Goal: Information Seeking & Learning: Find specific page/section

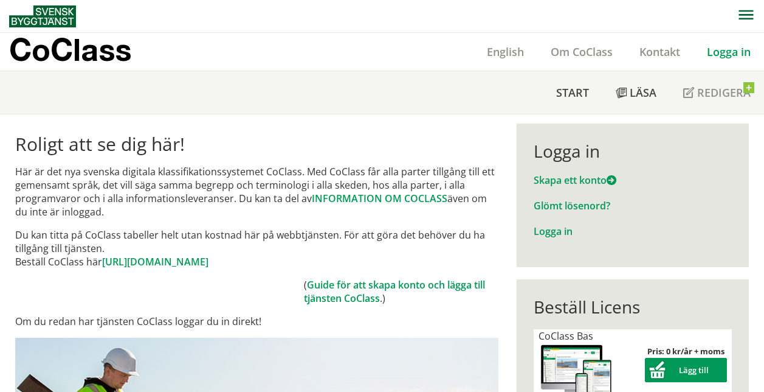
click at [740, 51] on link "Logga in" at bounding box center [729, 51] width 71 height 15
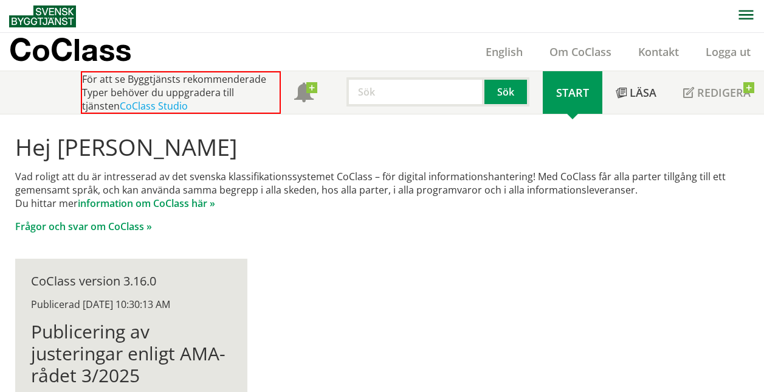
click at [402, 89] on input "text" at bounding box center [416, 91] width 138 height 29
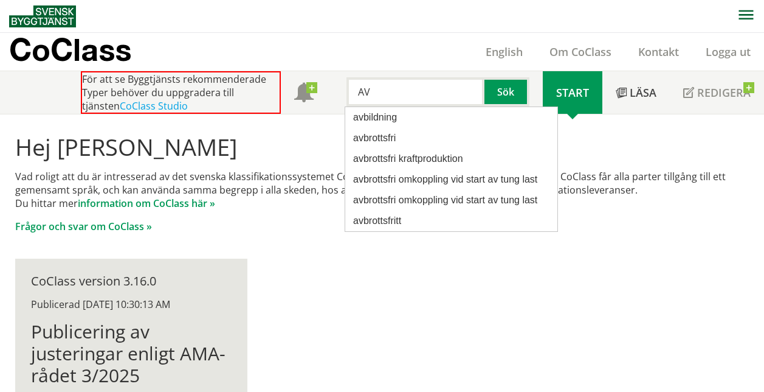
type input "A"
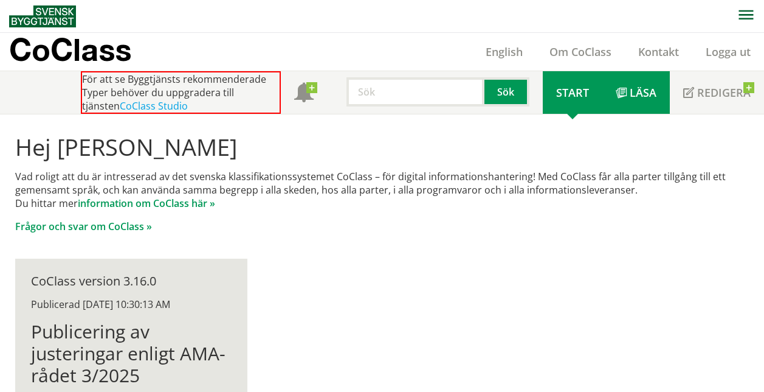
click at [635, 92] on span "Läsa" at bounding box center [643, 92] width 27 height 15
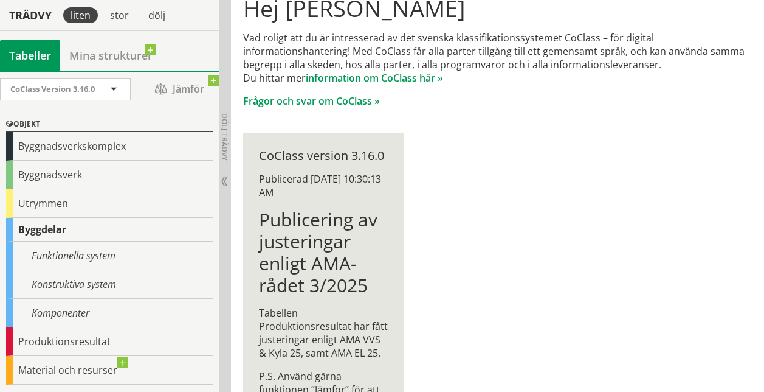
scroll to position [125, 0]
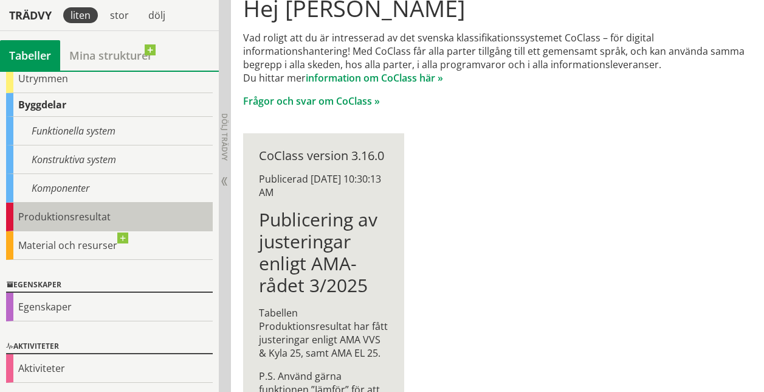
click at [70, 218] on div "Produktionsresultat" at bounding box center [109, 216] width 207 height 29
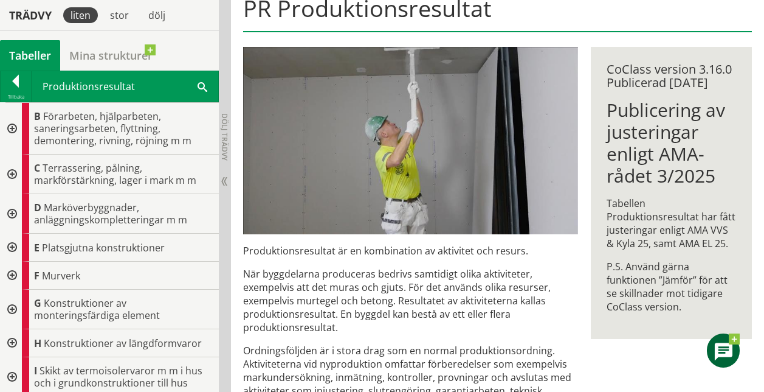
drag, startPoint x: 127, startPoint y: 75, endPoint x: 206, endPoint y: 88, distance: 79.5
click at [206, 88] on div "Produktionsresultat Sök" at bounding box center [125, 86] width 187 height 30
click at [198, 82] on span at bounding box center [203, 86] width 10 height 13
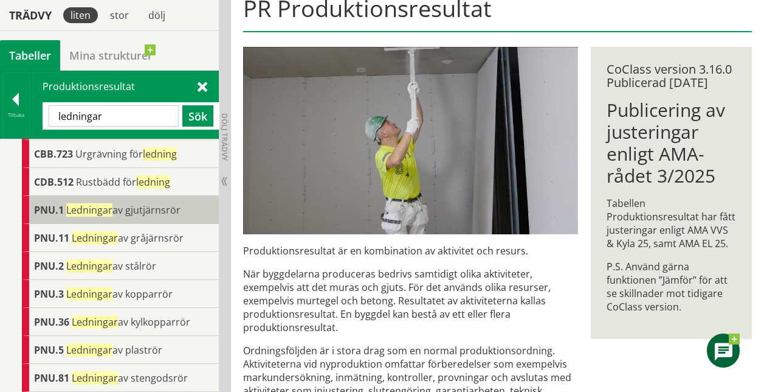
scroll to position [531, 0]
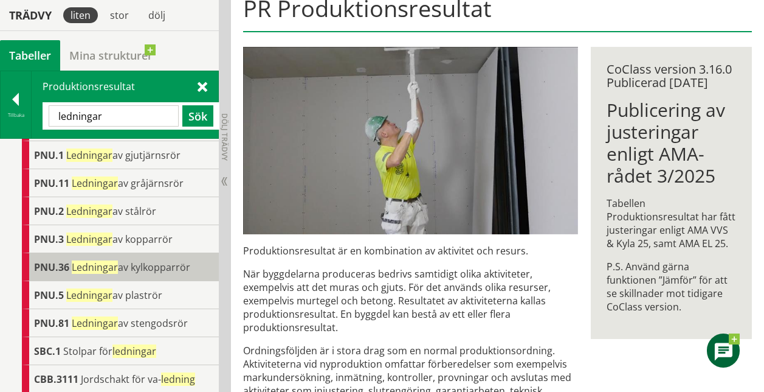
click at [137, 268] on span "Ledningar av kylkopparrör" at bounding box center [131, 266] width 119 height 13
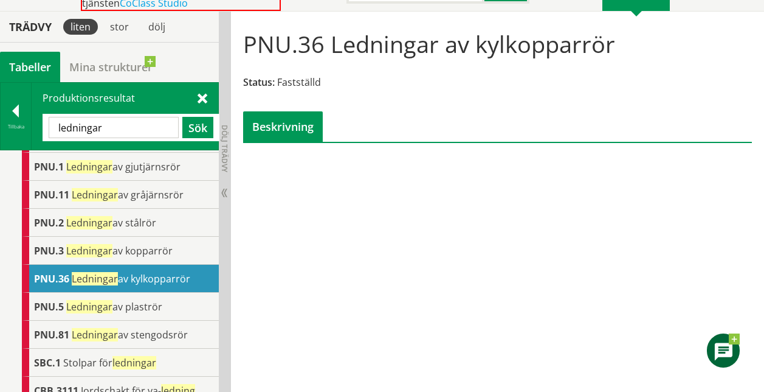
scroll to position [83, 0]
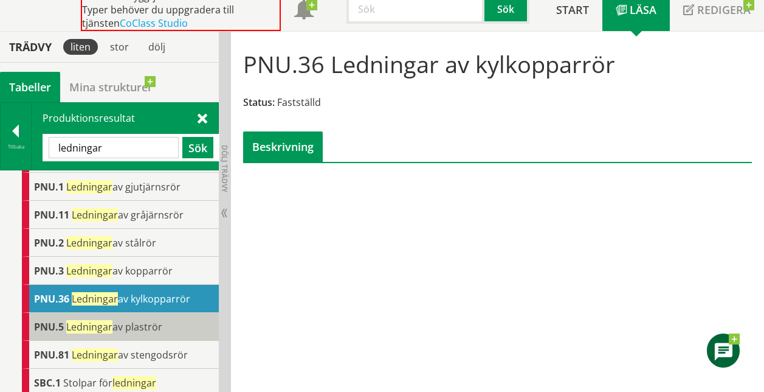
click at [153, 325] on span "Ledningar av plaströr" at bounding box center [114, 326] width 96 height 13
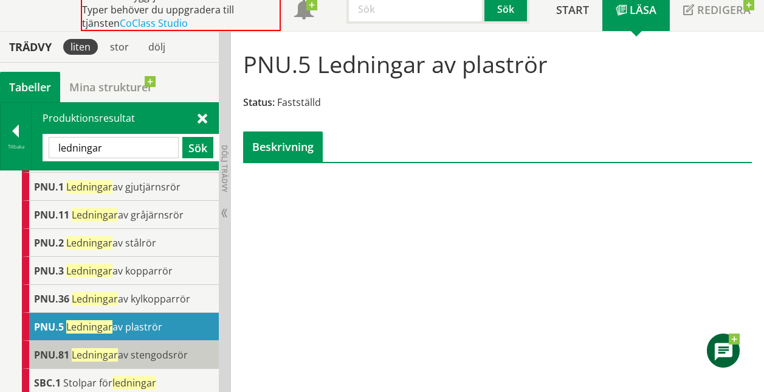
click at [116, 348] on span "Ledningar" at bounding box center [95, 354] width 46 height 13
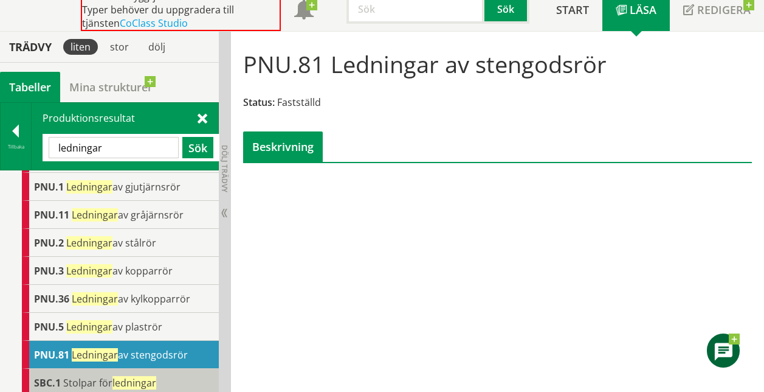
click at [112, 380] on span "Stolpar för ledningar" at bounding box center [109, 382] width 93 height 13
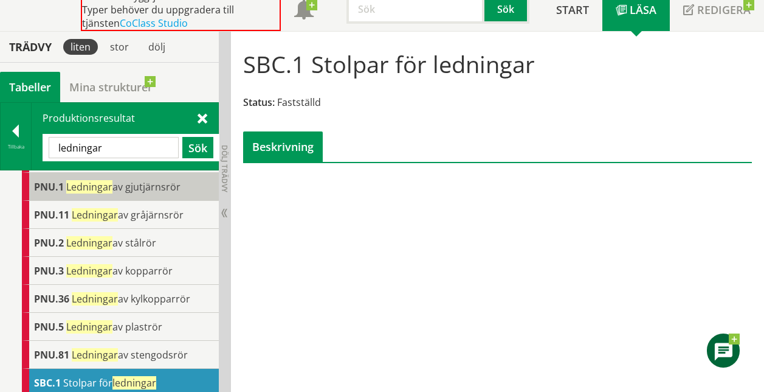
click at [153, 193] on div "PNU.1 Ledningar av gjutjärnsrör" at bounding box center [120, 187] width 197 height 28
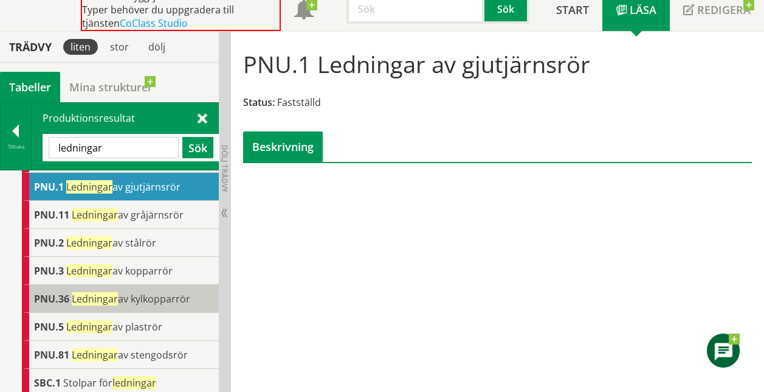
scroll to position [563, 0]
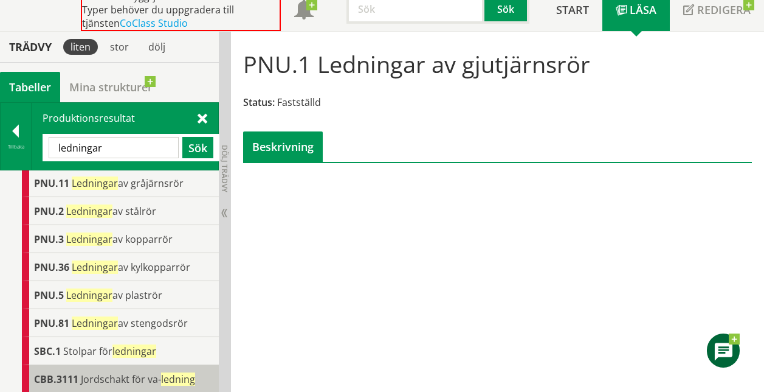
click at [140, 376] on span "Jordschakt för va- ledning" at bounding box center [138, 378] width 114 height 13
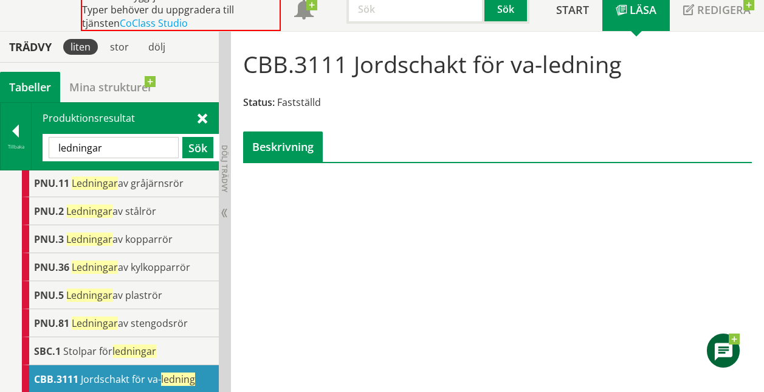
click at [109, 145] on input "ledningar" at bounding box center [114, 147] width 130 height 21
click at [54, 148] on input "ledning" at bounding box center [114, 147] width 130 height 21
type input "va-ledning"
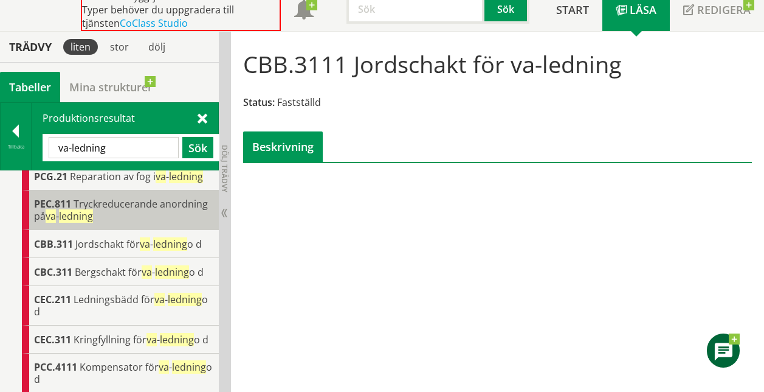
click at [158, 190] on div "PEC.811 Tryckreducerande anordning på va - ledning" at bounding box center [120, 210] width 197 height 40
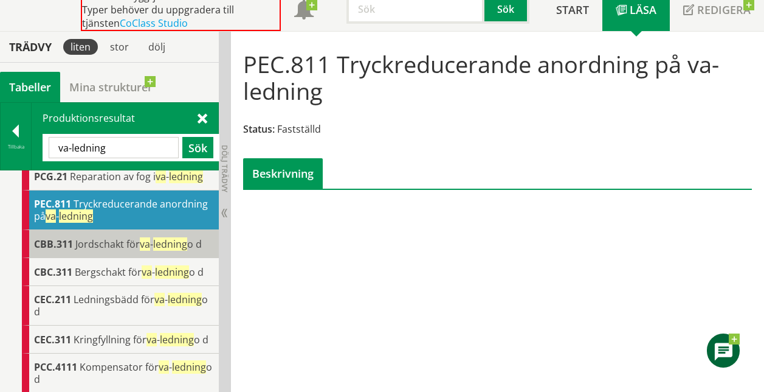
click at [138, 237] on span "Jordschakt för va - ledning o d" at bounding box center [138, 243] width 126 height 13
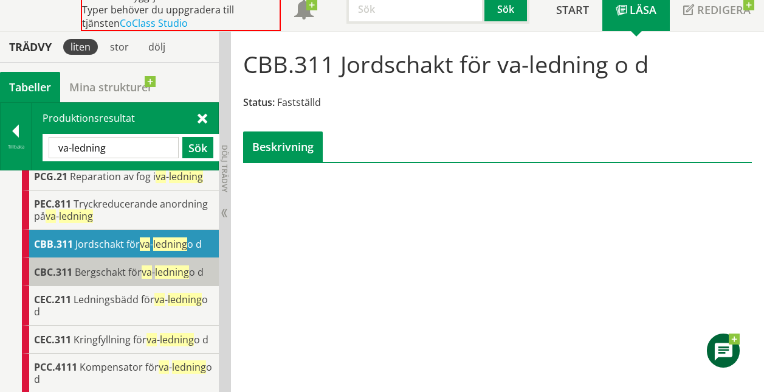
click at [128, 258] on div "CBC.311 Bergschakt för va - ledning o d" at bounding box center [120, 272] width 197 height 28
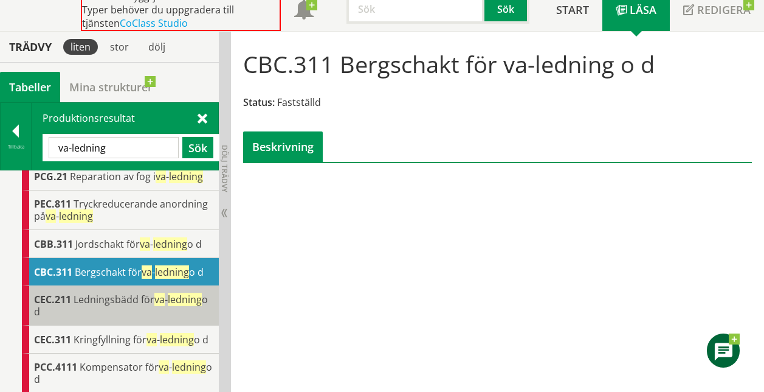
click at [125, 295] on div "CEC.211 Ledningsbädd för va - ledning o d" at bounding box center [120, 306] width 197 height 40
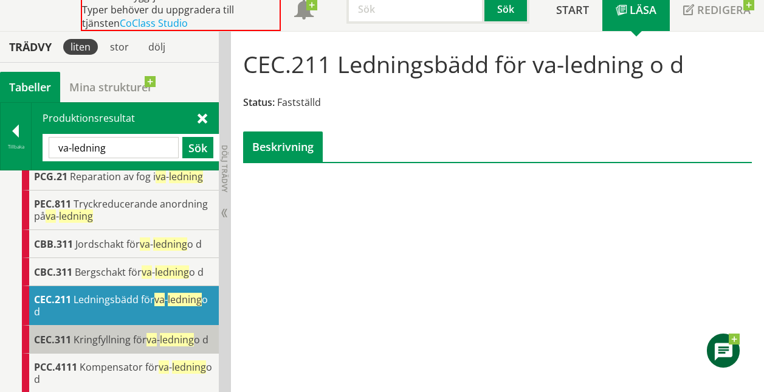
click at [124, 337] on div "CEC.311 Kringfyllning för va - ledning o d" at bounding box center [120, 339] width 197 height 28
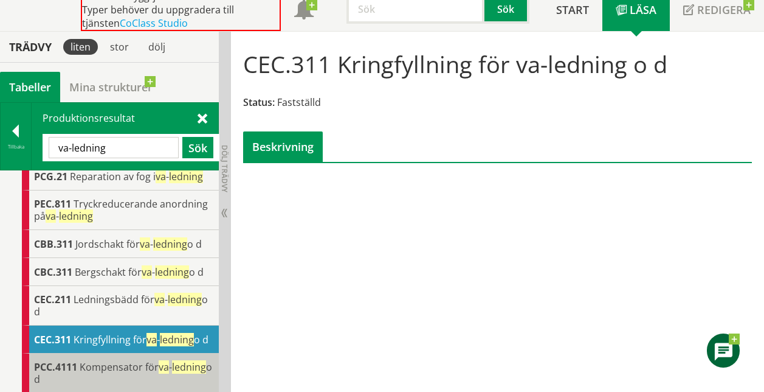
click at [112, 360] on span "Kompensator för va - ledning o d" at bounding box center [123, 373] width 178 height 26
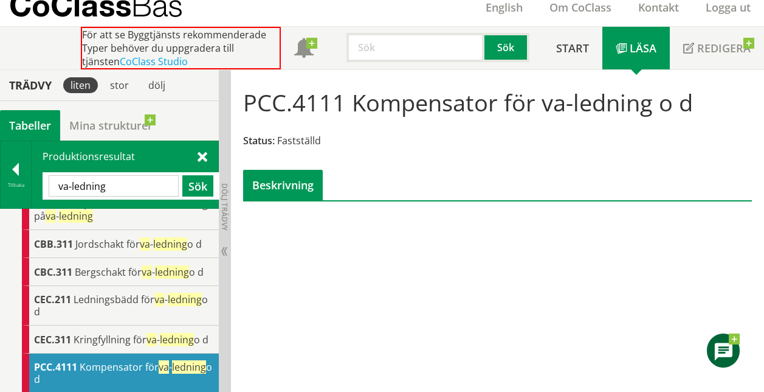
scroll to position [563, 0]
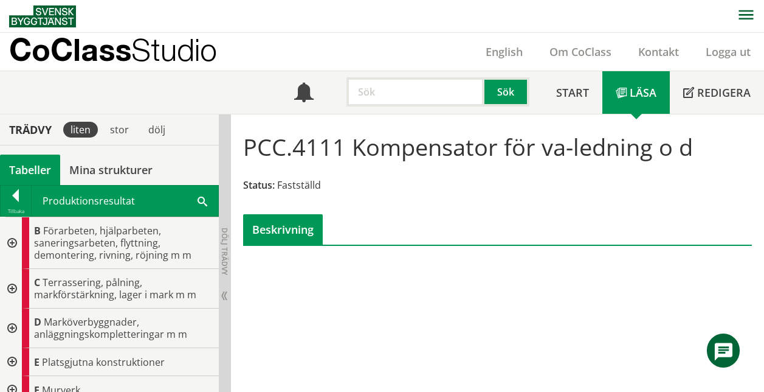
click at [409, 86] on input "text" at bounding box center [416, 91] width 138 height 29
type input "va-ledning"
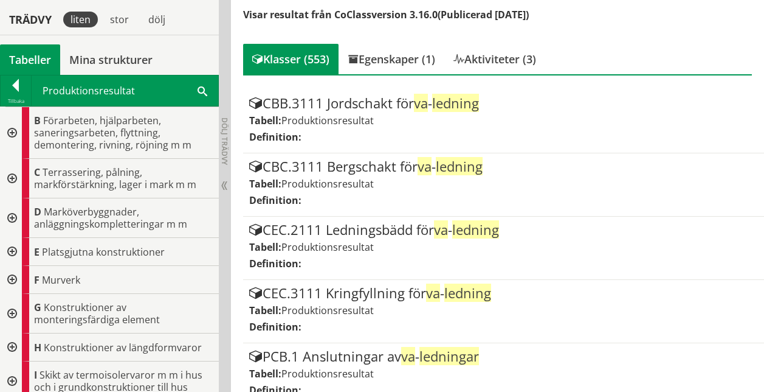
scroll to position [227, 0]
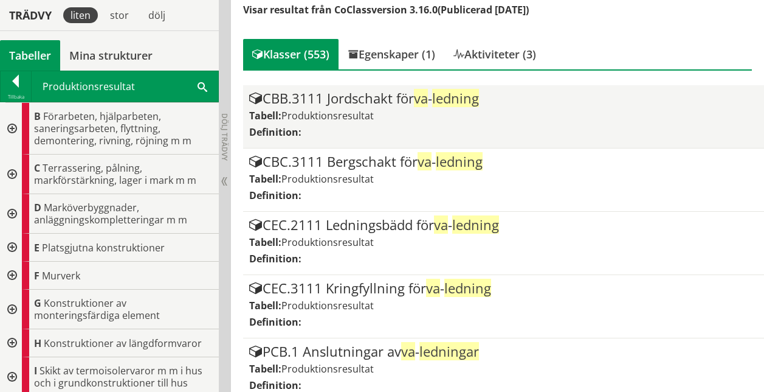
click at [421, 112] on div "Tabell: Produktionsresultat" at bounding box center [503, 115] width 508 height 13
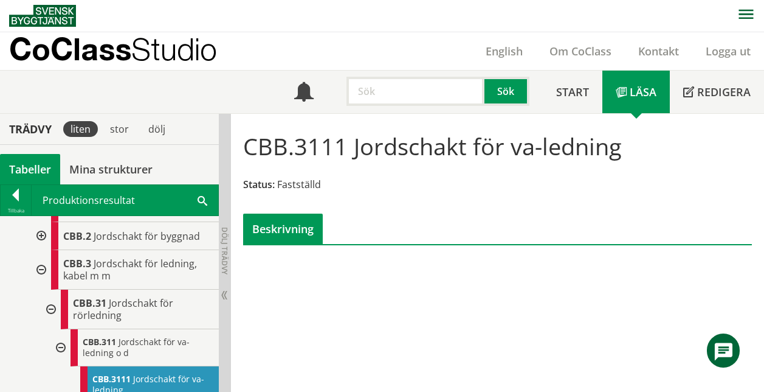
scroll to position [183, 0]
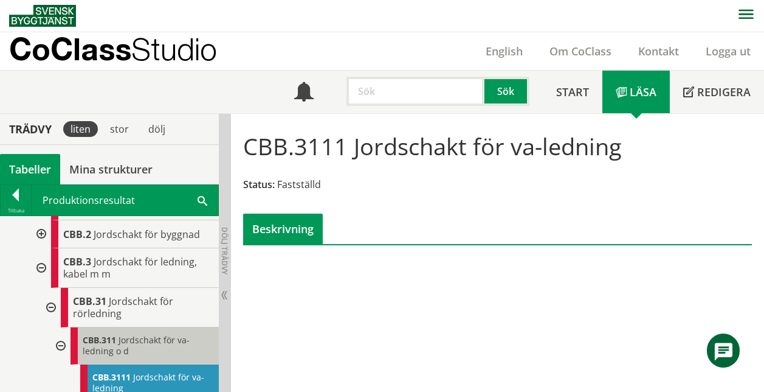
click at [160, 331] on div "CBB.311 Jordschakt för va-ledning o d" at bounding box center [145, 345] width 148 height 37
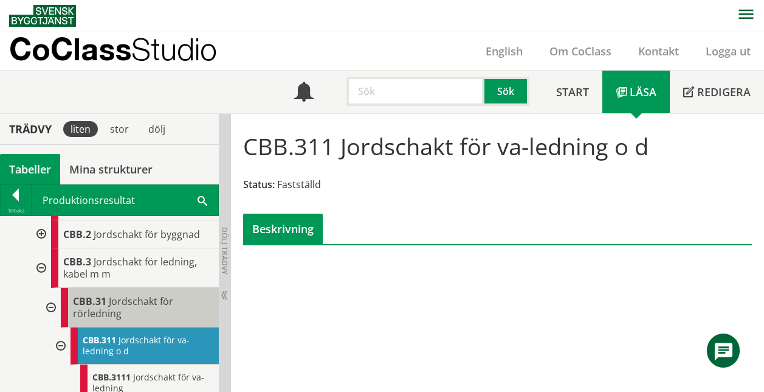
click at [162, 297] on span "Jordschakt för rörledning" at bounding box center [123, 307] width 100 height 26
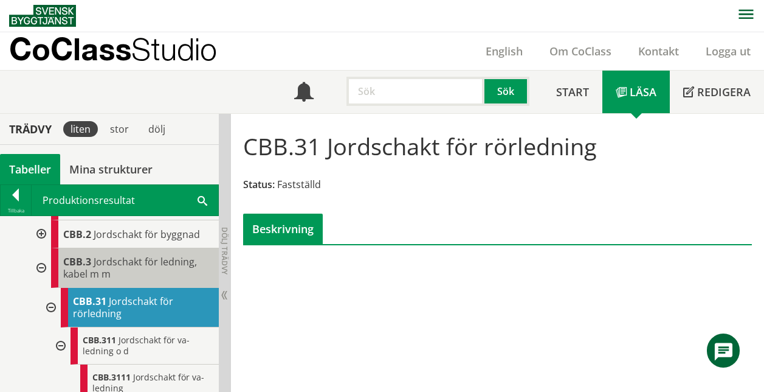
click at [160, 282] on div "CBB.3 Jordschakt för ledning, kabel m m" at bounding box center [135, 268] width 168 height 40
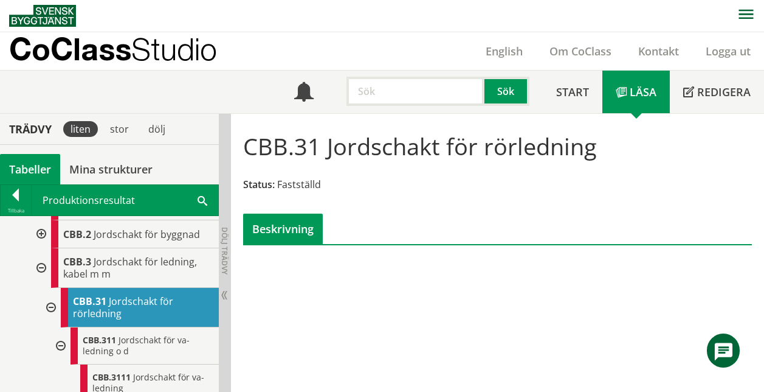
click at [367, 83] on input "text" at bounding box center [416, 91] width 138 height 29
type input "va-ledning"
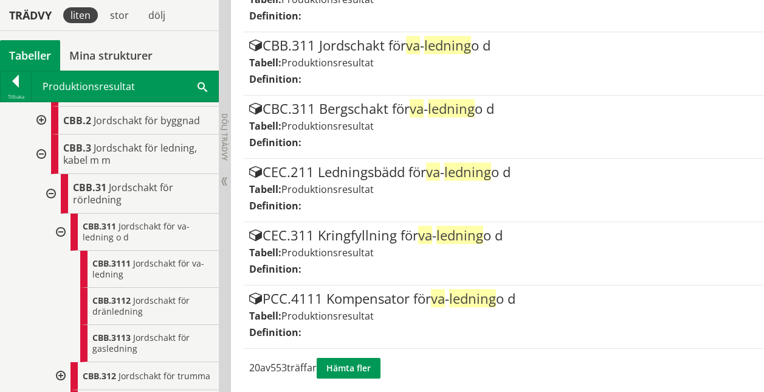
scroll to position [1230, 0]
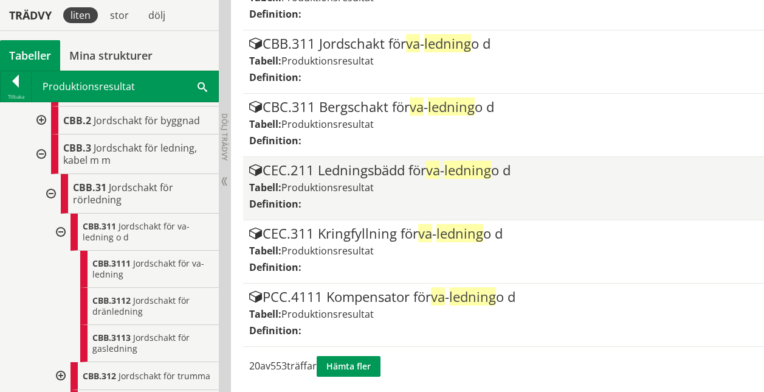
click at [379, 175] on div "CEC.211 Ledningsbädd för va - ledning o d" at bounding box center [503, 170] width 508 height 15
click at [417, 195] on div "CEC.211 Ledningsbädd för va - ledning o d Tabell: Produktionsresultat Definitio…" at bounding box center [503, 188] width 508 height 50
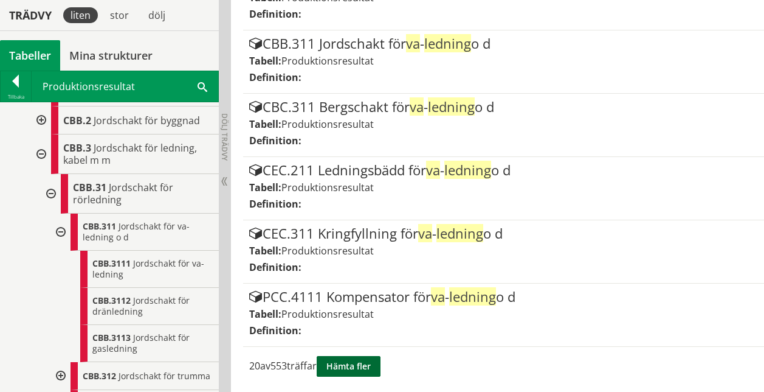
click at [366, 365] on button "Hämta fler" at bounding box center [349, 366] width 64 height 21
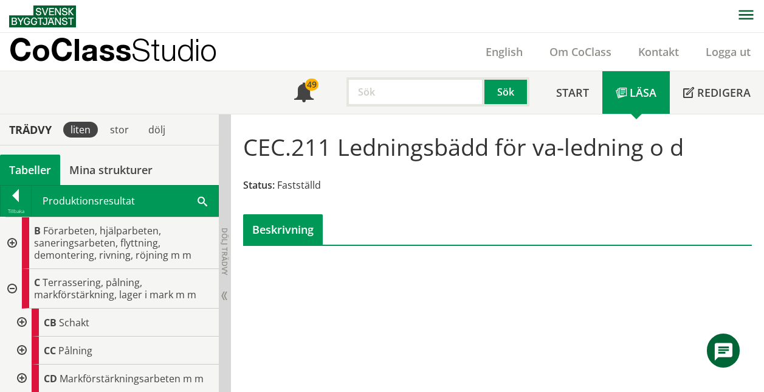
scroll to position [1, 0]
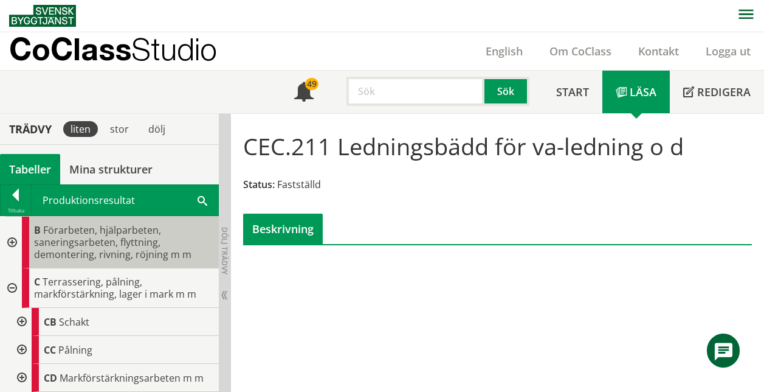
click at [108, 254] on span "Förarbeten, hjälparbeten, saneringsarbeten, flyttning, demontering, rivning, rö…" at bounding box center [112, 242] width 157 height 38
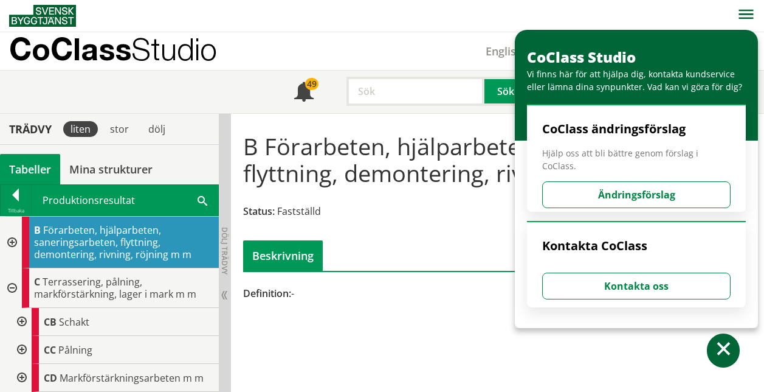
click at [713, 20] on nav at bounding box center [386, 15] width 755 height 32
click at [728, 360] on button at bounding box center [723, 350] width 33 height 34
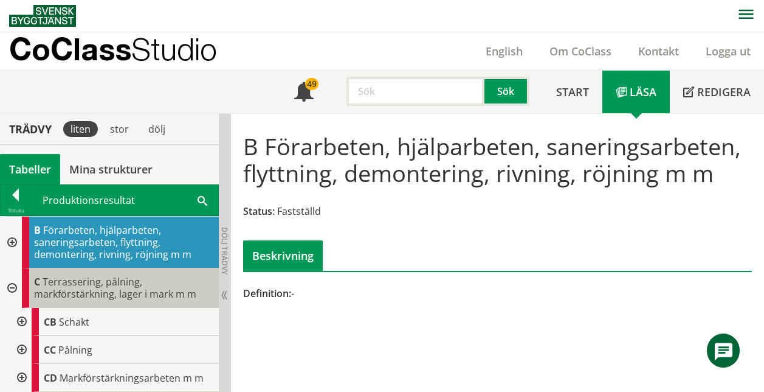
click at [131, 291] on span "Terrassering, pålning, markförstärkning, lager i mark m m" at bounding box center [115, 288] width 162 height 26
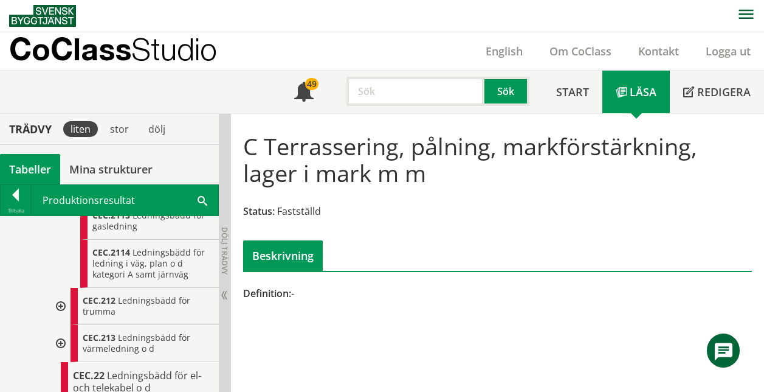
scroll to position [515, 0]
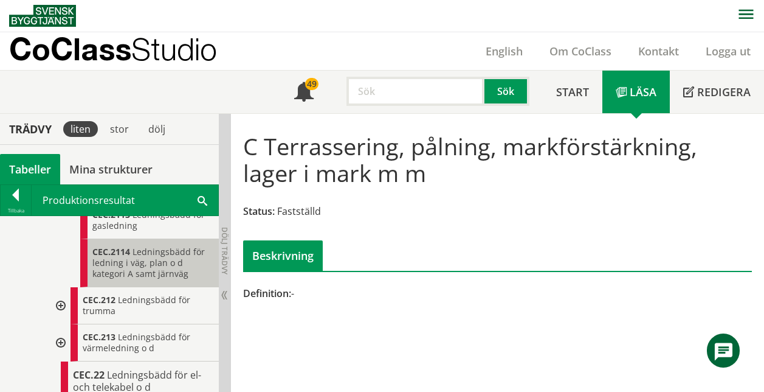
click at [120, 279] on span "Ledningsbädd för ledning i väg, plan o d kategori A samt järnväg" at bounding box center [148, 262] width 112 height 33
